Goal: Task Accomplishment & Management: Manage account settings

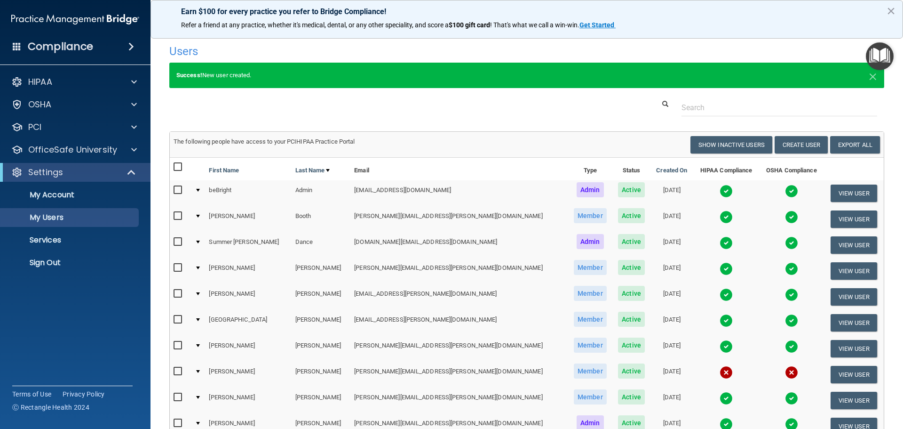
select select "20"
click at [73, 264] on p "Sign Out" at bounding box center [70, 262] width 128 height 9
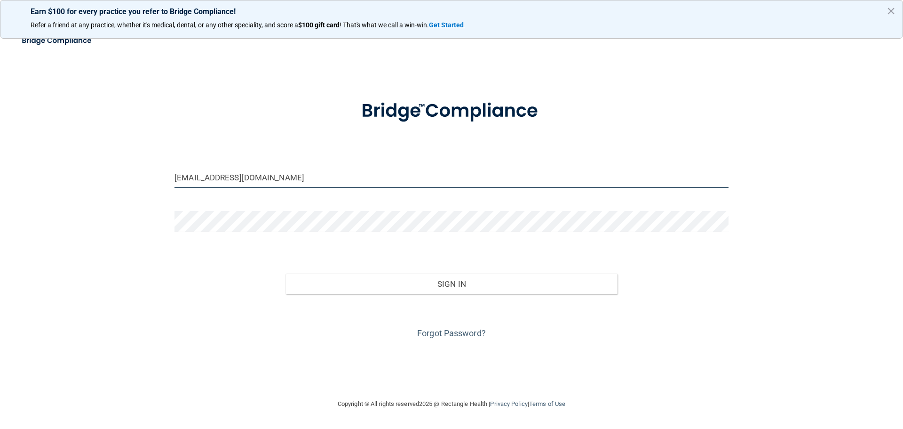
click at [287, 179] on input "[EMAIL_ADDRESS][DOMAIN_NAME]" at bounding box center [452, 177] width 554 height 21
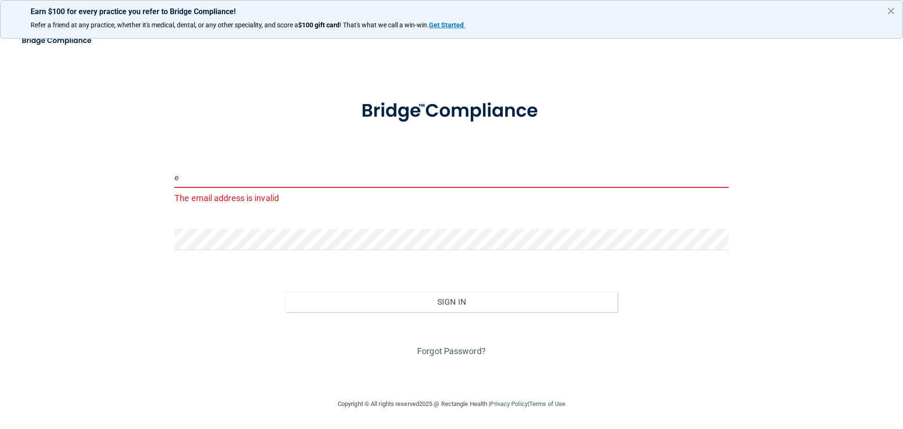
type input "[PERSON_NAME][EMAIL_ADDRESS][PERSON_NAME][DOMAIN_NAME]"
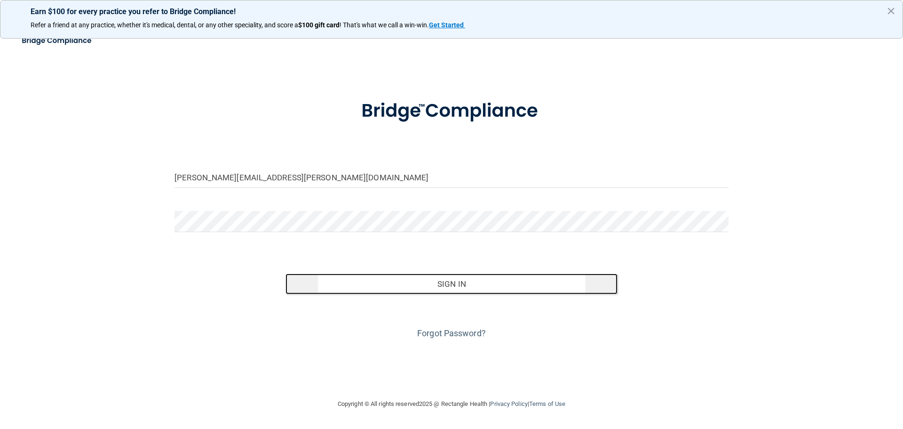
click at [351, 280] on button "Sign In" at bounding box center [452, 283] width 333 height 21
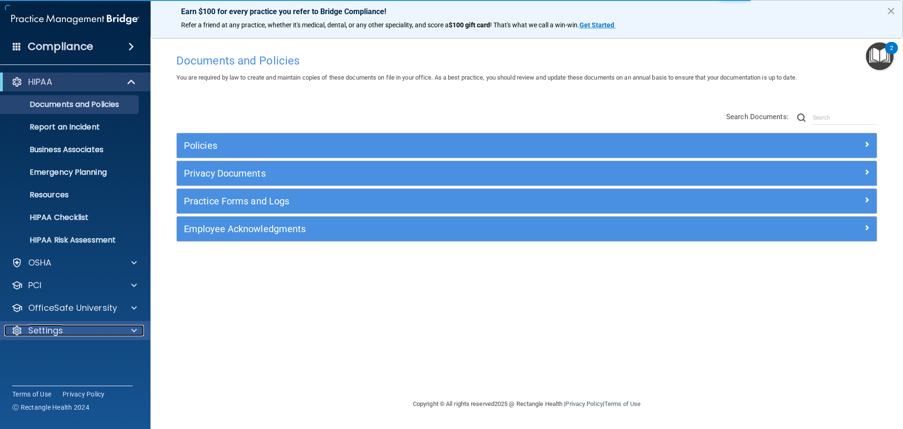
click at [128, 332] on div at bounding box center [133, 330] width 24 height 11
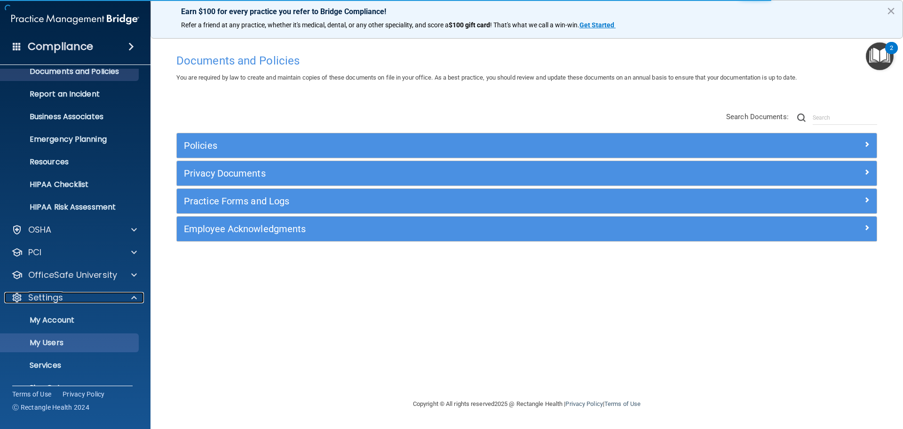
scroll to position [52, 0]
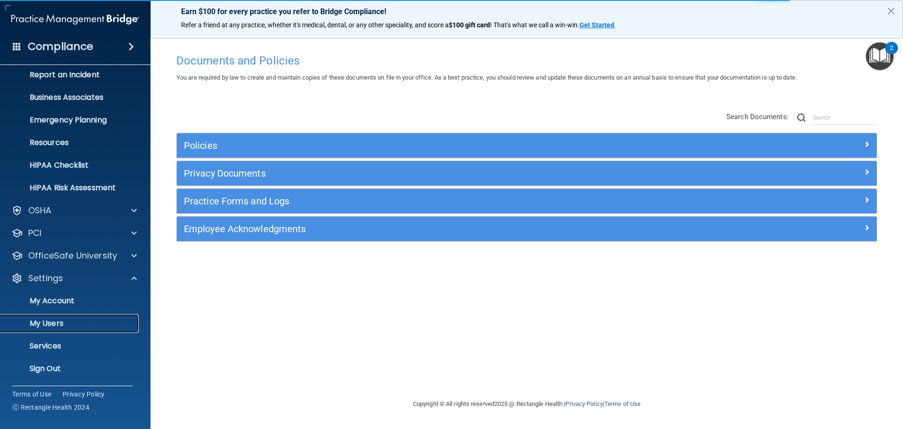
click at [88, 320] on p "My Users" at bounding box center [70, 323] width 128 height 9
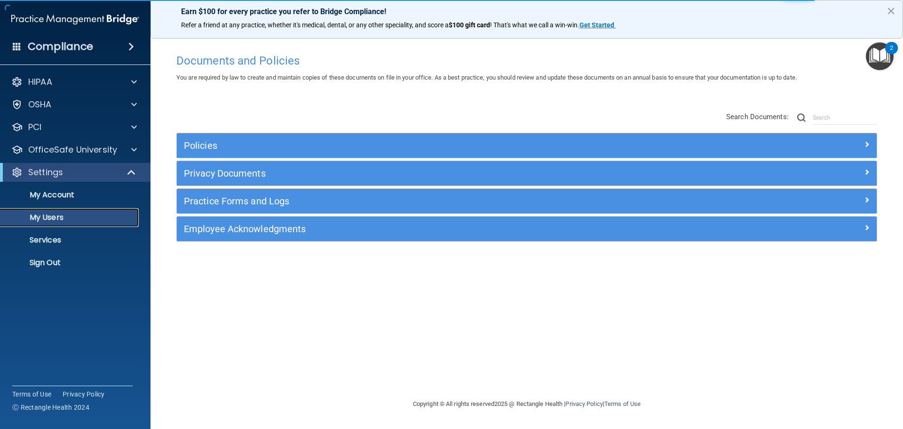
select select "20"
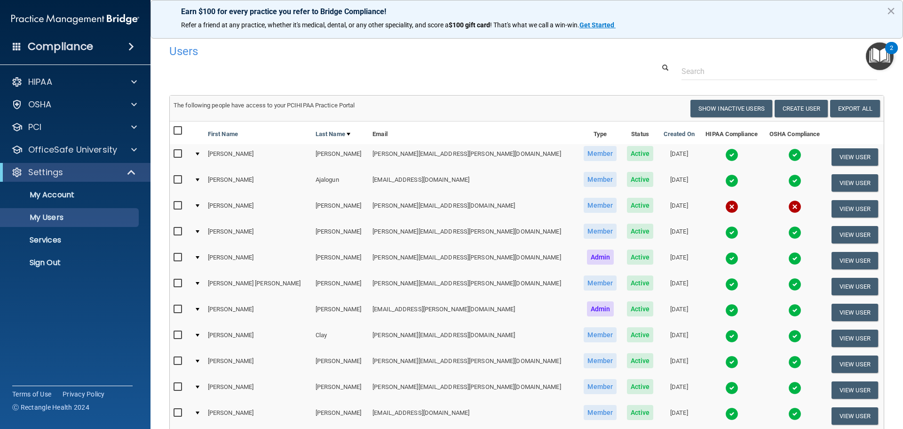
click at [180, 205] on input "checkbox" at bounding box center [179, 206] width 11 height 8
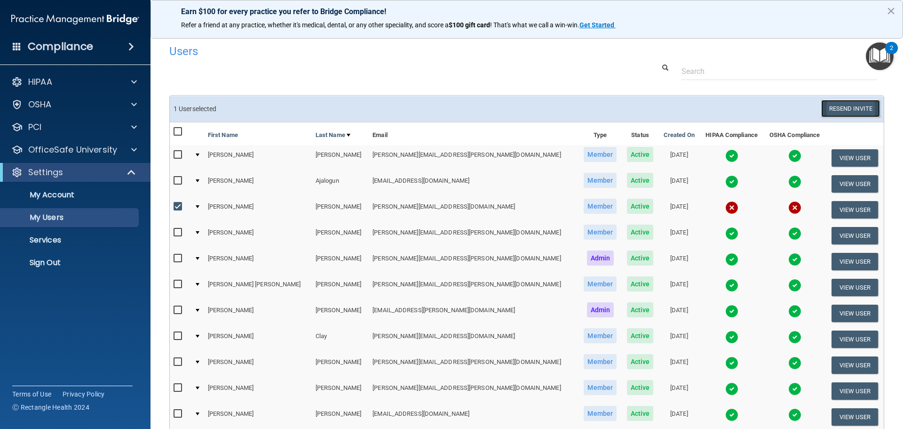
click at [822, 110] on button "Resend Invite" at bounding box center [851, 108] width 59 height 17
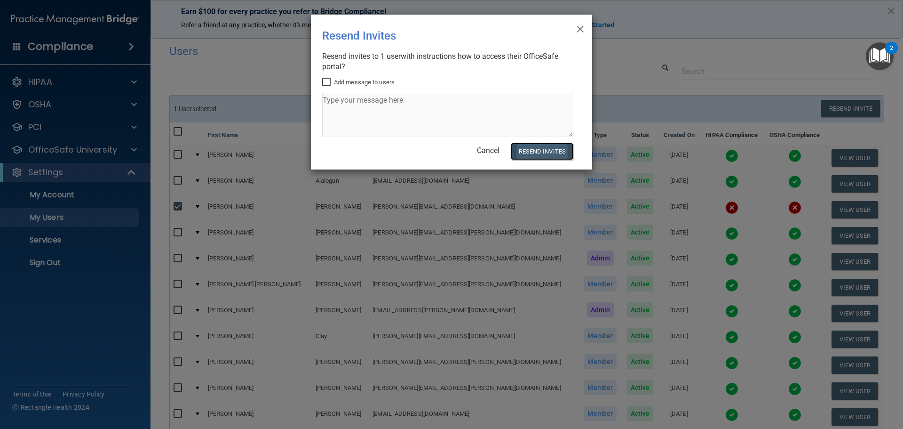
click at [563, 147] on button "Resend Invites" at bounding box center [542, 151] width 63 height 17
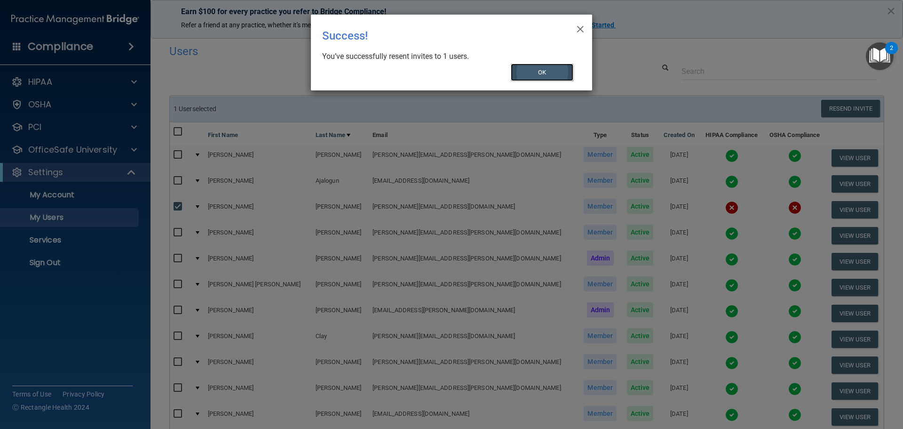
click at [527, 76] on button "OK" at bounding box center [542, 72] width 63 height 17
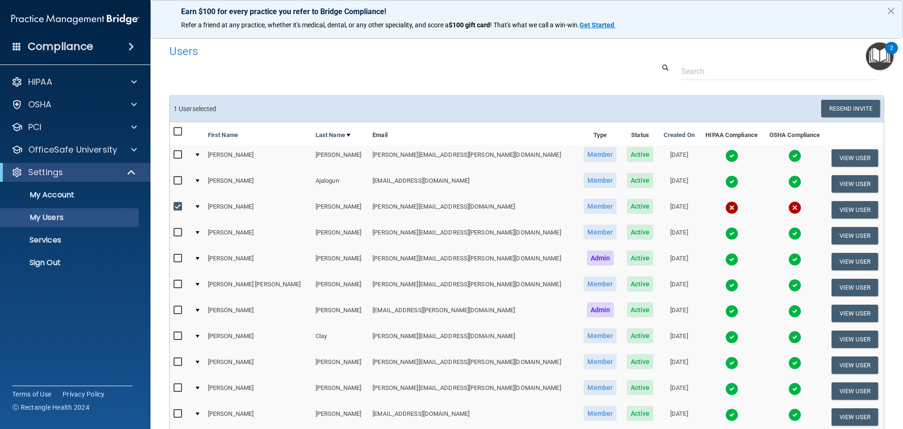
click at [175, 210] on label at bounding box center [180, 206] width 12 height 11
click at [175, 210] on input "checkbox" at bounding box center [179, 207] width 11 height 8
checkbox input "false"
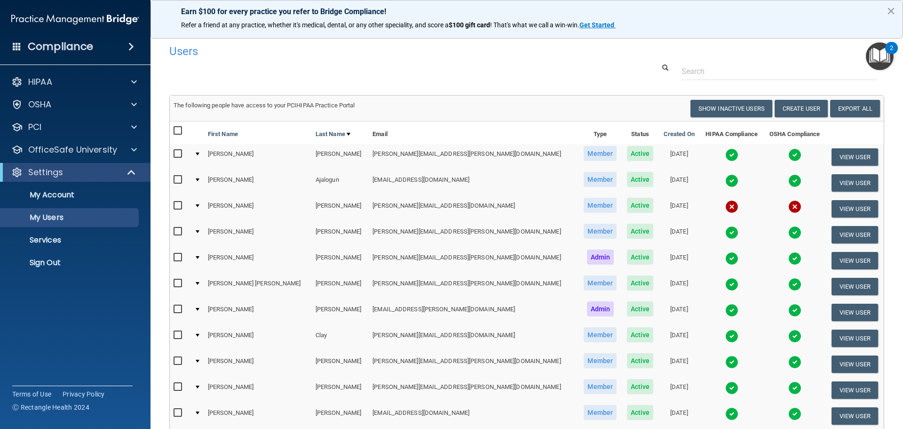
click at [503, 72] on div at bounding box center [526, 71] width 729 height 17
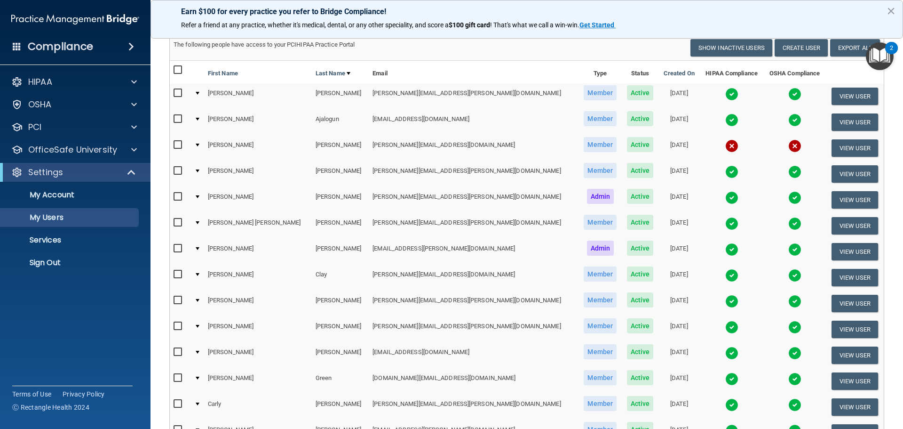
scroll to position [59, 0]
